Goal: Information Seeking & Learning: Learn about a topic

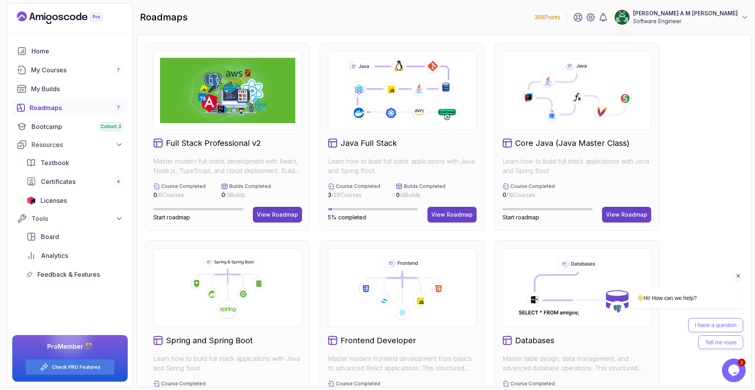
click at [741, 274] on icon "Chat attention grabber" at bounding box center [738, 275] width 7 height 7
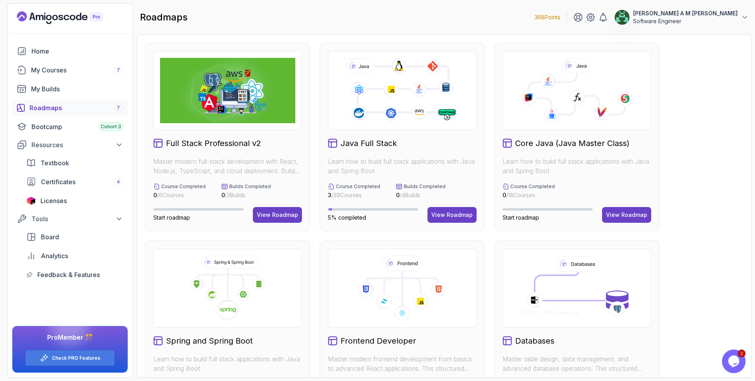
click at [737, 355] on icon "Opens Chat This icon Opens the chat window." at bounding box center [733, 361] width 13 height 13
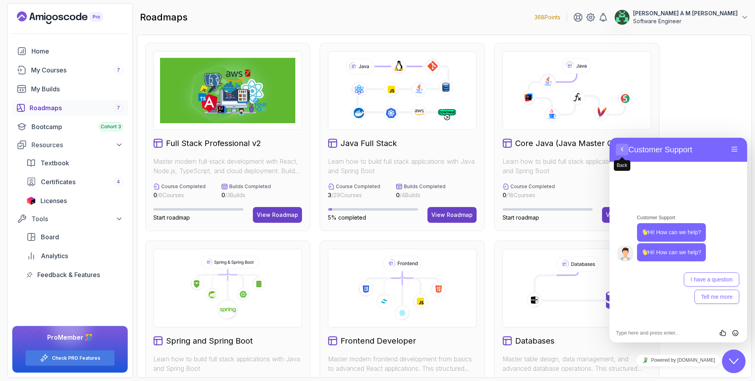
click at [621, 148] on button "Back" at bounding box center [622, 149] width 13 height 12
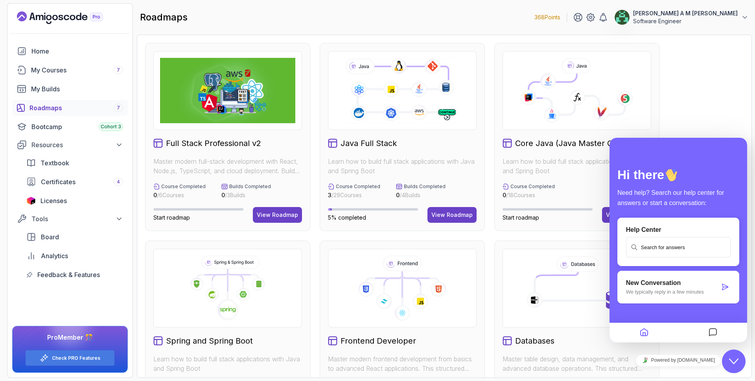
click at [679, 110] on div "Full Stack Professional v2 Master modern full-stack development with React, Nod…" at bounding box center [444, 334] width 598 height 583
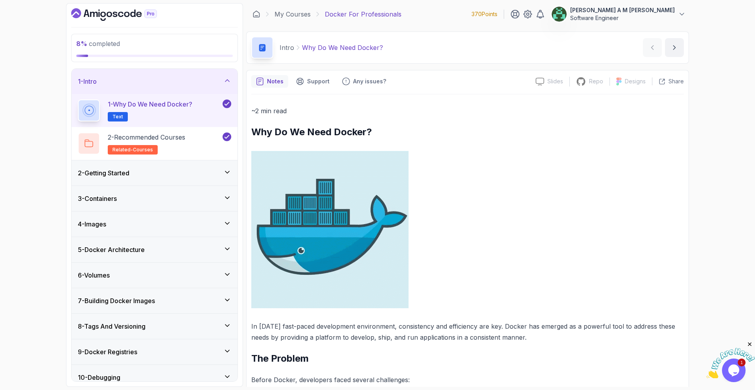
click at [201, 175] on div "2 - Getting Started" at bounding box center [154, 172] width 153 height 9
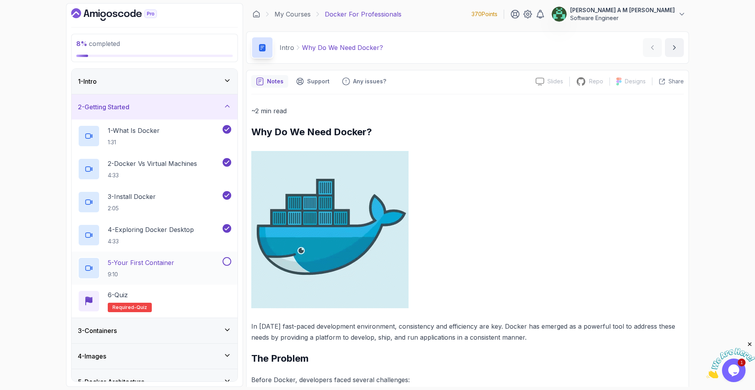
click at [155, 259] on p "5 - Your First Container" at bounding box center [141, 262] width 66 height 9
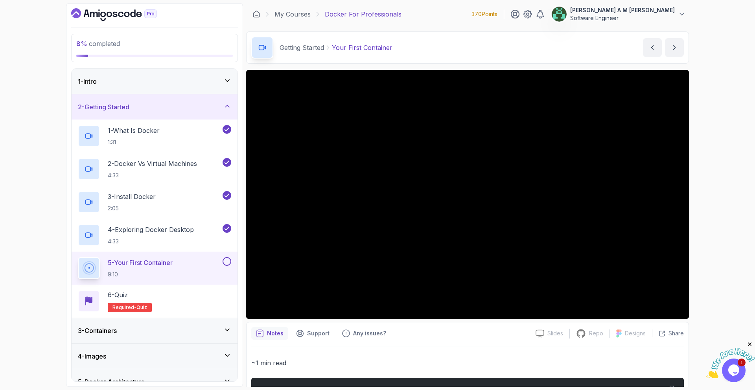
click at [224, 261] on button at bounding box center [227, 261] width 9 height 9
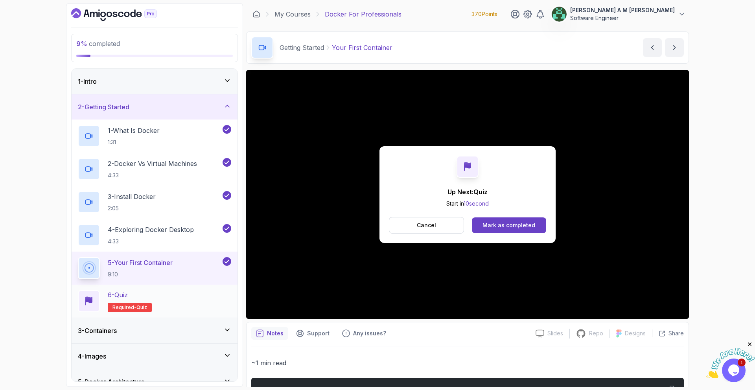
click at [197, 297] on div "6 - Quiz Required- quiz" at bounding box center [154, 301] width 153 height 22
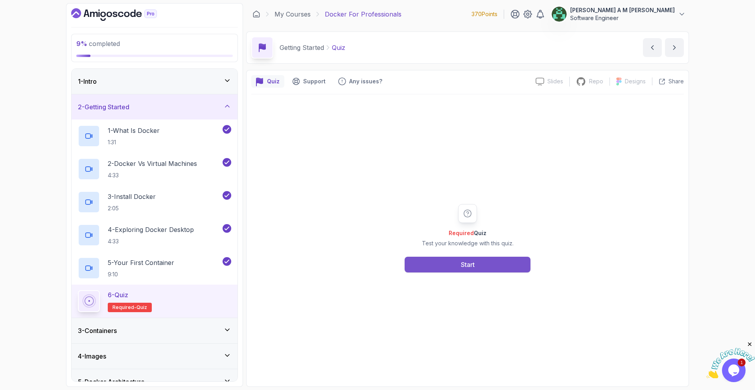
click at [421, 266] on button "Start" at bounding box center [468, 265] width 126 height 16
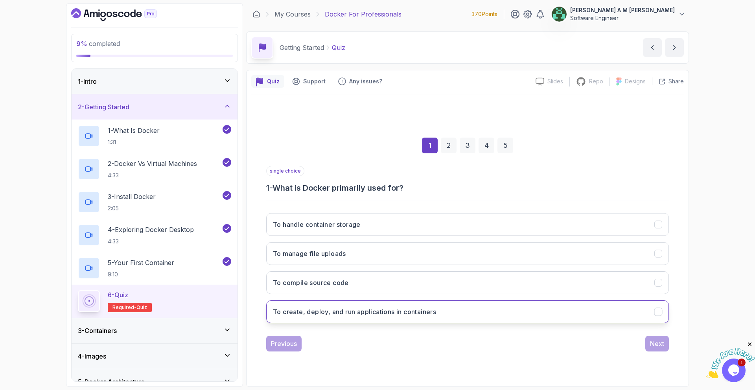
click at [423, 310] on h3 "To create, deploy, and run applications in containers" at bounding box center [354, 311] width 163 height 9
click at [653, 345] on div "Next" at bounding box center [657, 343] width 14 height 9
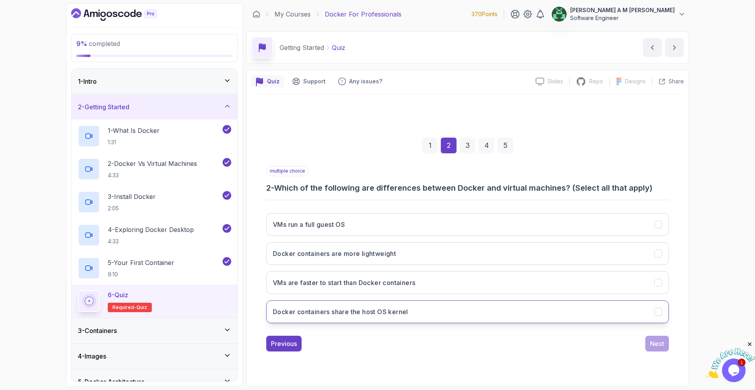
click at [555, 313] on button "Docker containers share the host OS kernel" at bounding box center [467, 311] width 403 height 23
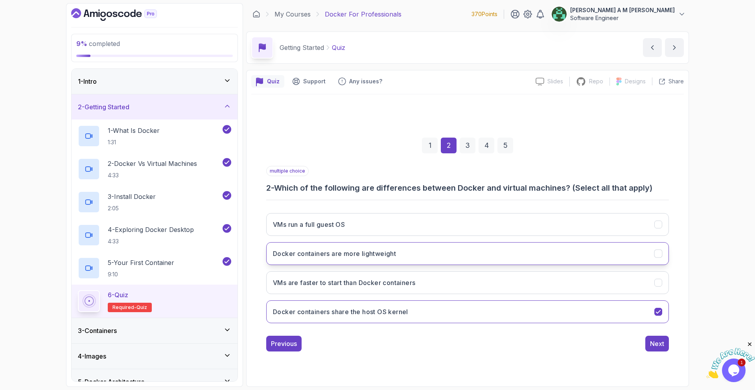
click at [552, 256] on button "Docker containers are more lightweight" at bounding box center [467, 253] width 403 height 23
click at [546, 225] on button "VMs run a full guest OS" at bounding box center [467, 224] width 403 height 23
click at [654, 342] on div "Next" at bounding box center [657, 343] width 14 height 9
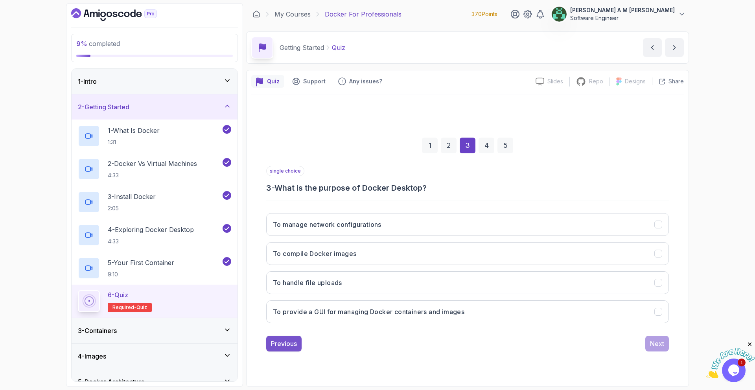
click at [298, 342] on button "Previous" at bounding box center [283, 344] width 35 height 16
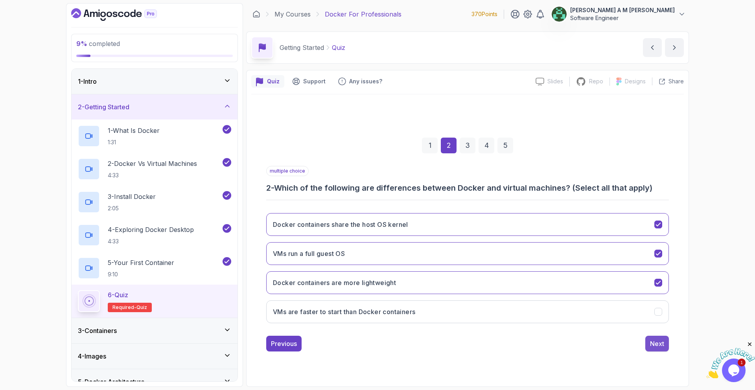
click at [650, 339] on div "Next" at bounding box center [657, 343] width 14 height 9
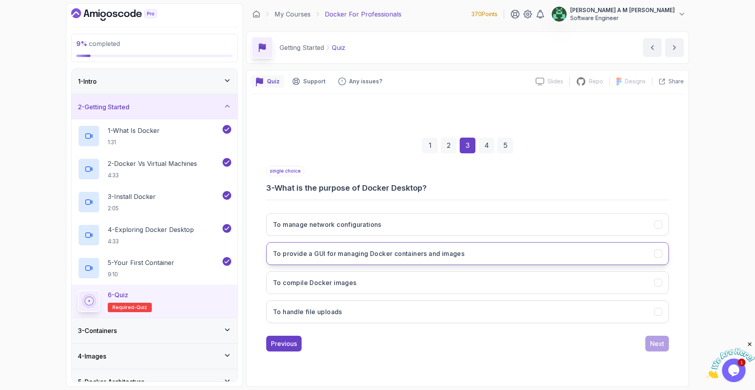
click at [581, 250] on button "To provide a GUI for managing Docker containers and images" at bounding box center [467, 253] width 403 height 23
click at [651, 342] on div "Next" at bounding box center [657, 343] width 14 height 9
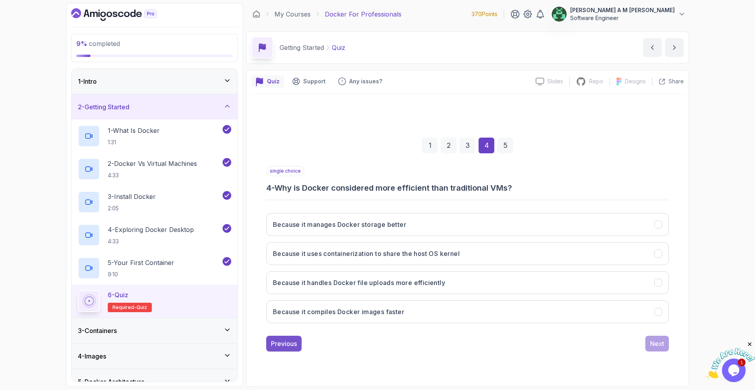
click at [298, 347] on button "Previous" at bounding box center [283, 344] width 35 height 16
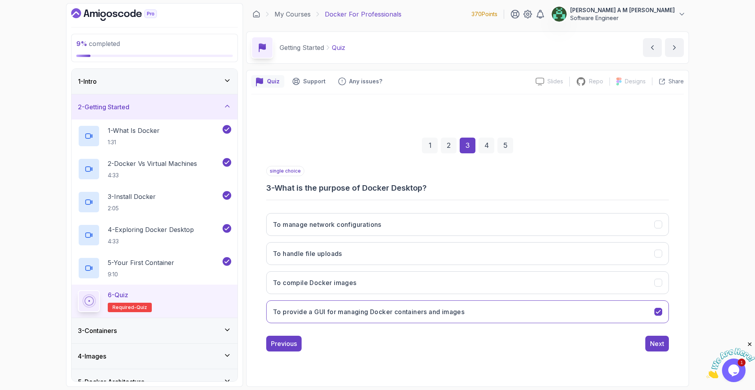
click at [455, 266] on div "To manage network configurations To handle file uploads To compile Docker image…" at bounding box center [467, 268] width 403 height 123
click at [456, 281] on button "To compile Docker images" at bounding box center [467, 282] width 403 height 23
click at [456, 310] on h3 "To provide a GUI for managing Docker containers and images" at bounding box center [368, 311] width 191 height 9
click at [653, 346] on div "Next" at bounding box center [657, 343] width 14 height 9
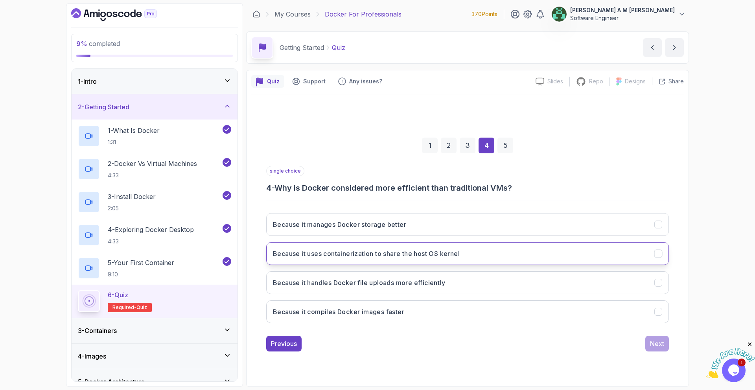
click at [562, 250] on button "Because it uses containerization to share the host OS kernel" at bounding box center [467, 253] width 403 height 23
click at [655, 344] on div "Next" at bounding box center [657, 343] width 14 height 9
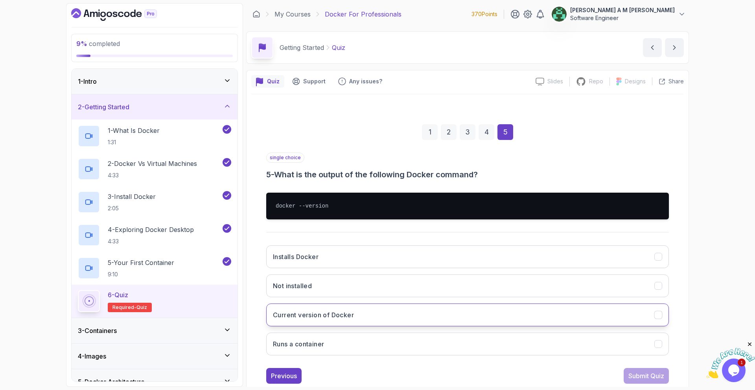
click at [491, 307] on button "Current version of Docker" at bounding box center [467, 314] width 403 height 23
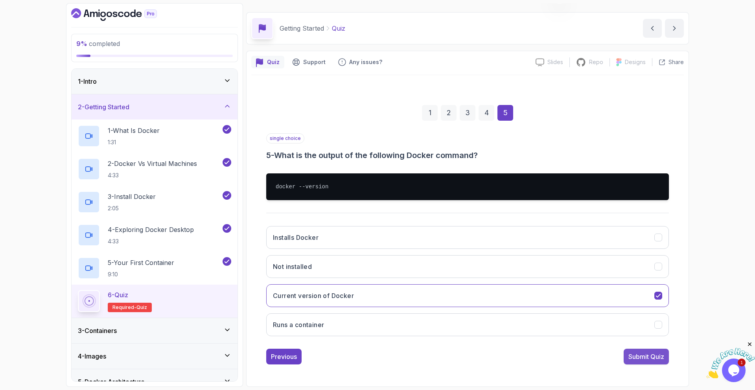
click at [636, 352] on div "Submit Quiz" at bounding box center [646, 356] width 36 height 9
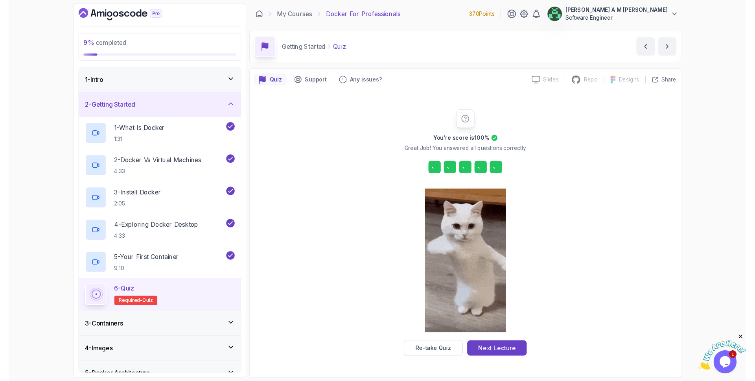
scroll to position [0, 0]
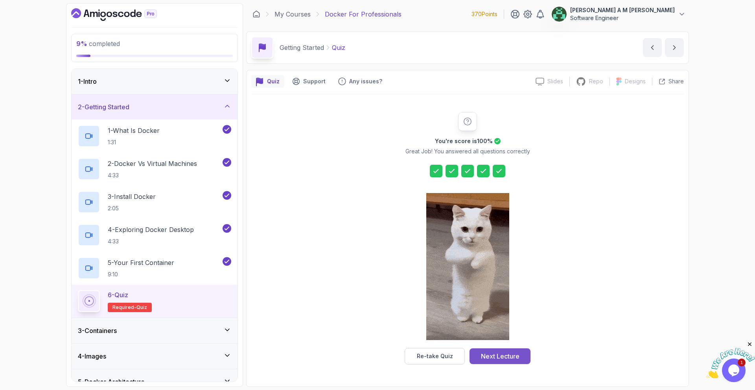
click at [495, 356] on div "Next Lecture" at bounding box center [500, 355] width 39 height 9
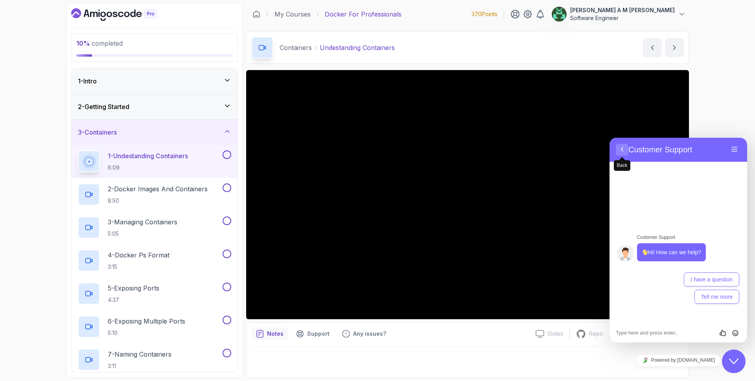
click at [620, 150] on button "Back" at bounding box center [622, 149] width 13 height 12
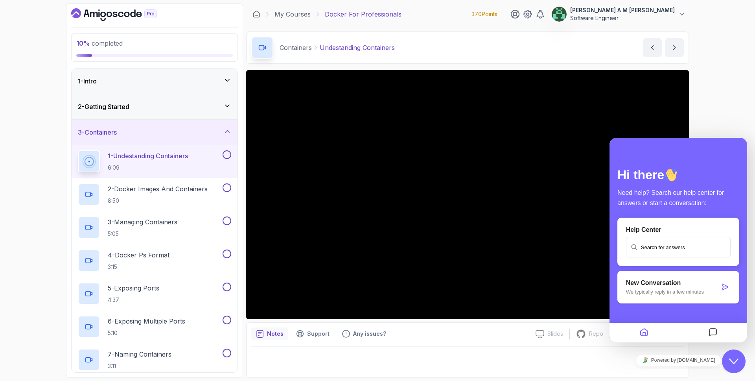
click at [734, 356] on icon "Close Chat This icon closes the chat window." at bounding box center [733, 360] width 9 height 9
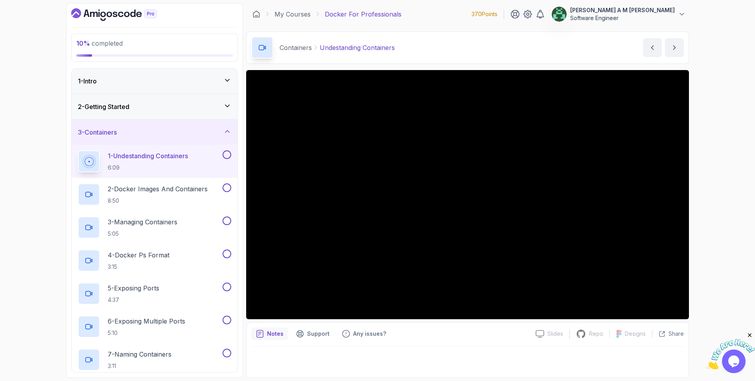
click at [751, 336] on icon "Close" at bounding box center [749, 334] width 7 height 7
